Goal: Complete application form: Complete application form

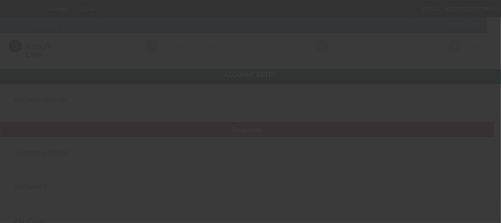
type input "[PERSON_NAME]"
type input "[STREET_ADDRESS]"
type input "75232"
type input "[GEOGRAPHIC_DATA]"
type input "[PHONE_NUMBER]"
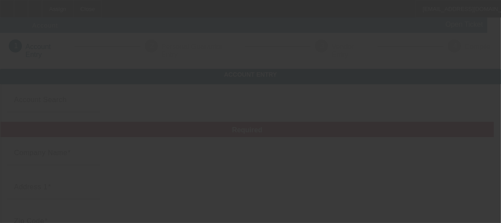
type input "[EMAIL_ADDRESS][DOMAIN_NAME]"
type input "993548162"
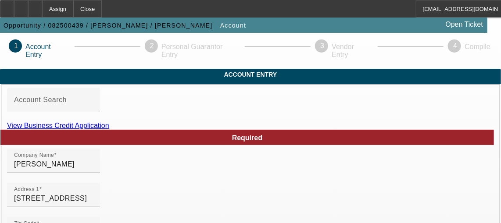
type input "[DATE]"
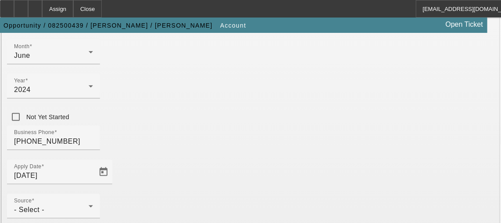
scroll to position [303, 0]
click at [100, 219] on div at bounding box center [53, 224] width 93 height 10
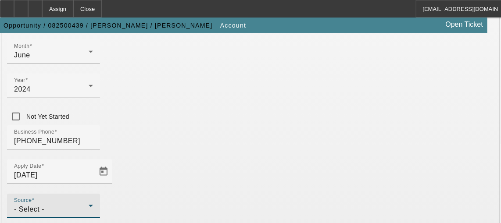
click at [89, 205] on div "- Select -" at bounding box center [51, 210] width 75 height 11
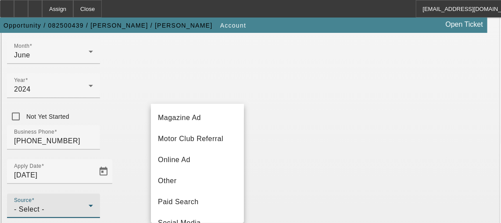
scroll to position [289, 0]
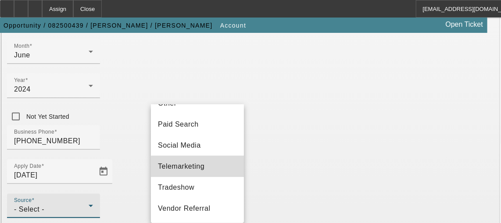
click at [199, 177] on mat-option "Telemarketing" at bounding box center [197, 166] width 93 height 21
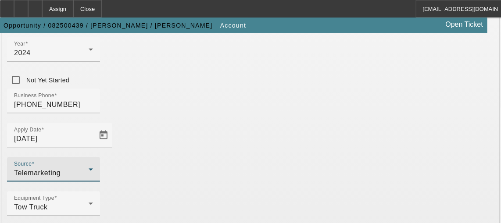
scroll to position [339, 0]
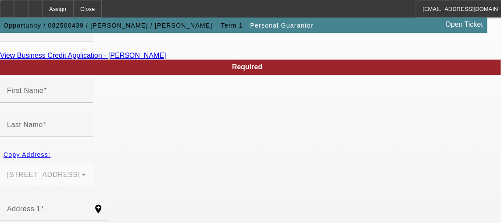
type input "[PERSON_NAME]"
type input "Rea"
type input "[STREET_ADDRESS]"
radio input "true"
type input "75232"
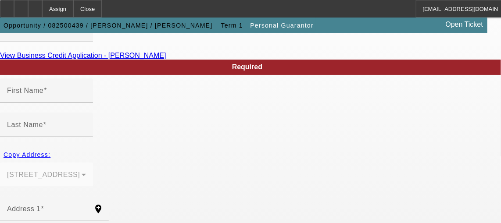
type input "[GEOGRAPHIC_DATA]"
type input "[PHONE_NUMBER]"
type input "100"
type input "636-22-5505"
type input "[EMAIL_ADDRESS][DOMAIN_NAME]"
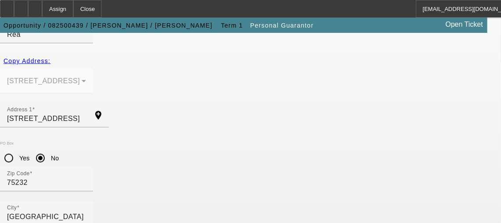
scroll to position [213, 0]
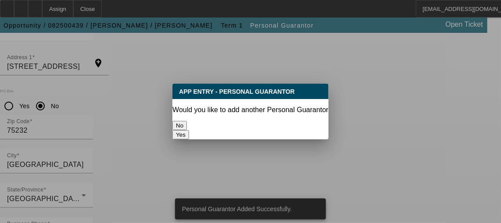
scroll to position [0, 0]
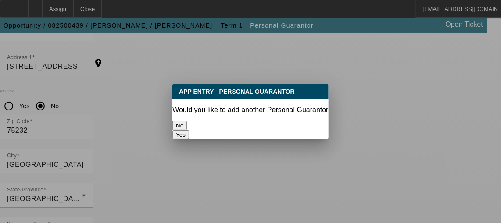
click at [206, 121] on div "No" at bounding box center [251, 125] width 156 height 9
click at [187, 121] on button "No" at bounding box center [180, 125] width 14 height 9
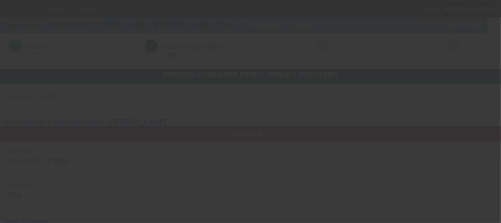
scroll to position [213, 0]
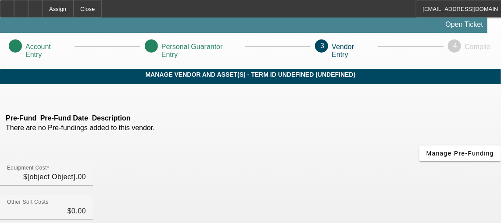
type input "$25,000.00"
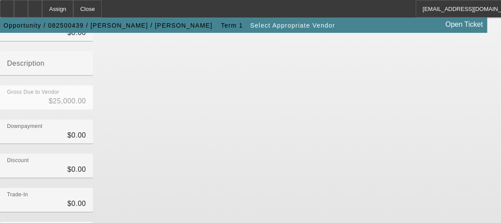
scroll to position [184, 0]
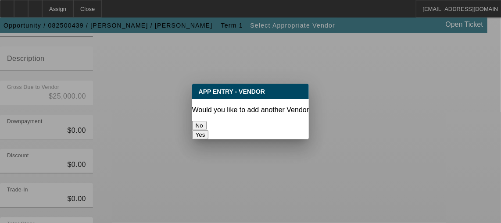
scroll to position [0, 0]
click at [407, 203] on div at bounding box center [250, 111] width 501 height 223
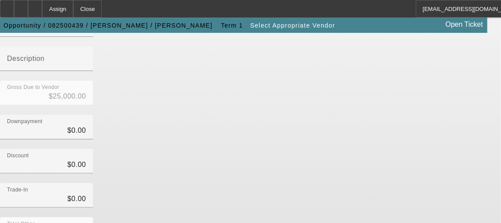
scroll to position [184, 0]
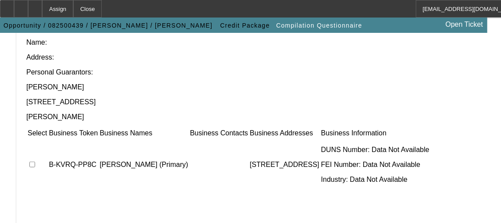
scroll to position [96, 0]
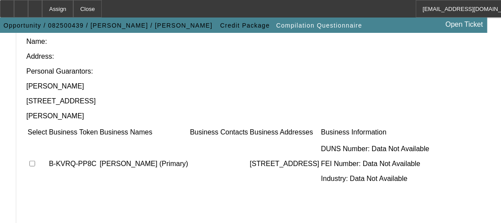
click at [35, 161] on input "checkbox" at bounding box center [32, 164] width 6 height 6
checkbox input "true"
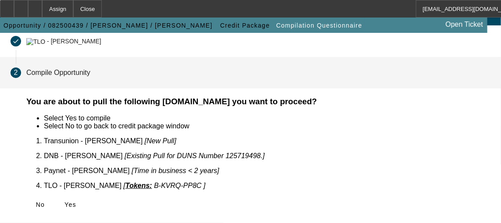
scroll to position [50, 0]
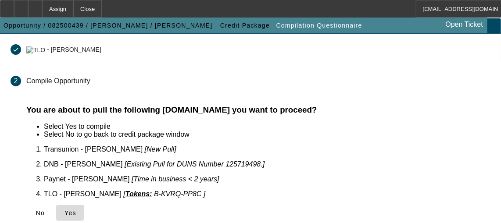
click at [84, 205] on span at bounding box center [70, 213] width 28 height 21
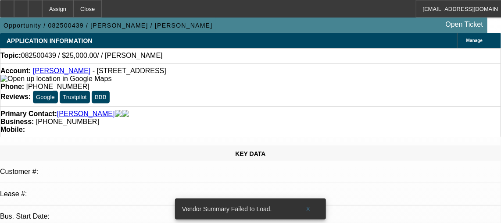
select select "0"
select select "2"
select select "0.1"
select select "1"
select select "2"
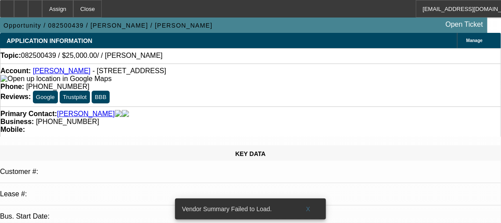
select select "4"
click at [311, 199] on span at bounding box center [309, 209] width 28 height 21
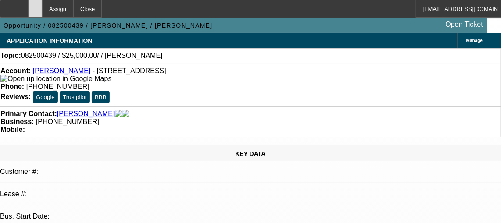
click at [35, 6] on icon at bounding box center [35, 6] width 0 height 0
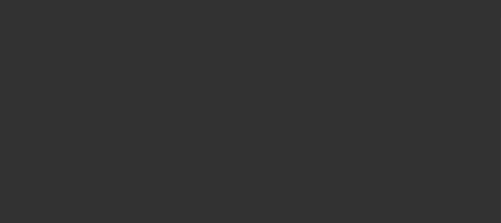
select select "0"
select select "2"
select select "0.1"
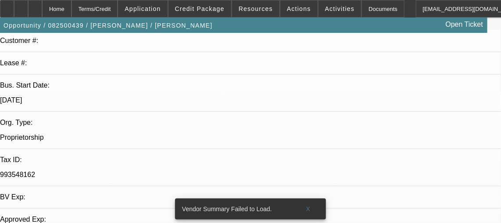
select select "1"
select select "2"
select select "4"
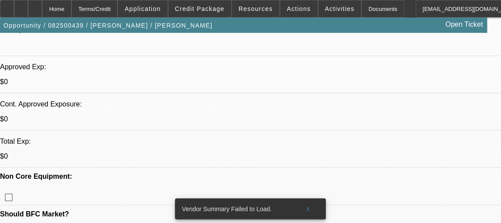
scroll to position [431, 0]
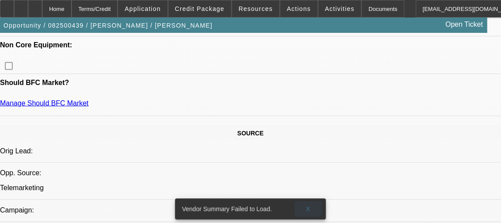
click at [306, 206] on span "X" at bounding box center [308, 209] width 5 height 7
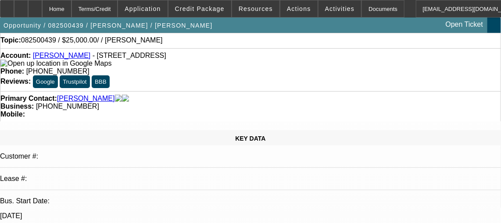
scroll to position [0, 0]
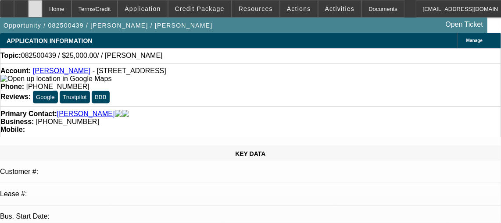
click at [42, 14] on div at bounding box center [35, 9] width 14 height 18
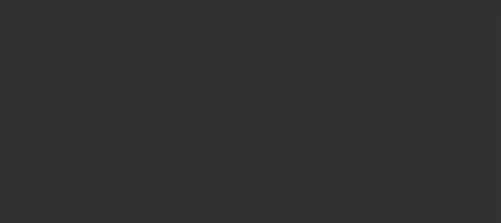
select select "0"
select select "2"
select select "0.1"
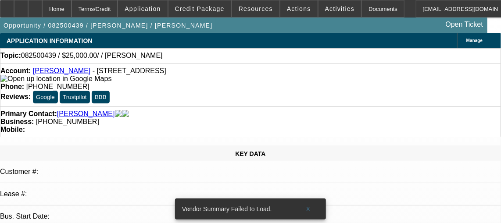
select select "1"
select select "2"
select select "4"
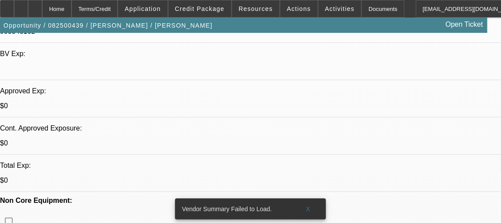
scroll to position [277, 0]
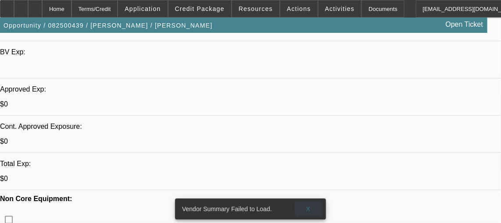
click at [314, 202] on span at bounding box center [309, 209] width 28 height 21
